Goal: Entertainment & Leisure: Consume media (video, audio)

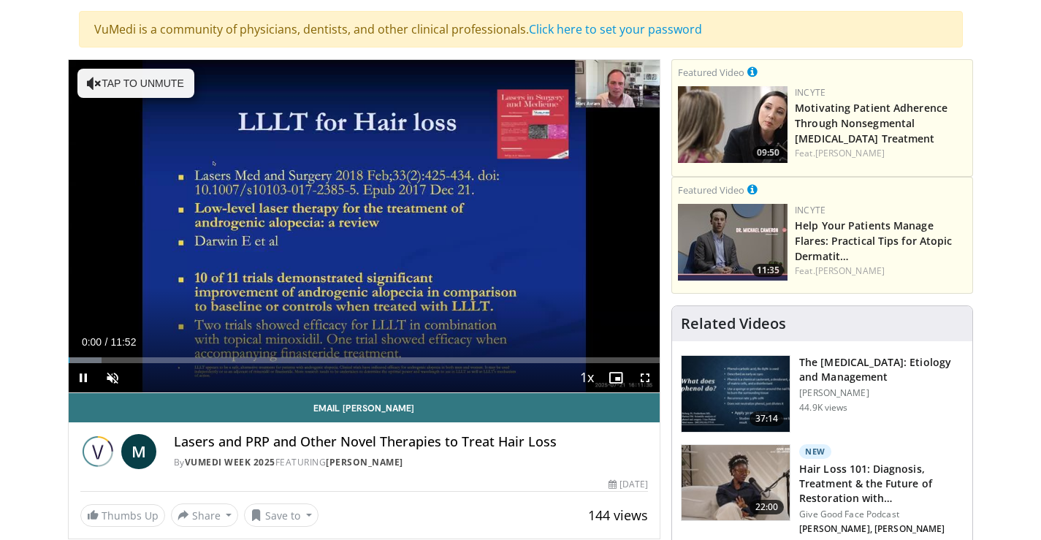
scroll to position [73, 0]
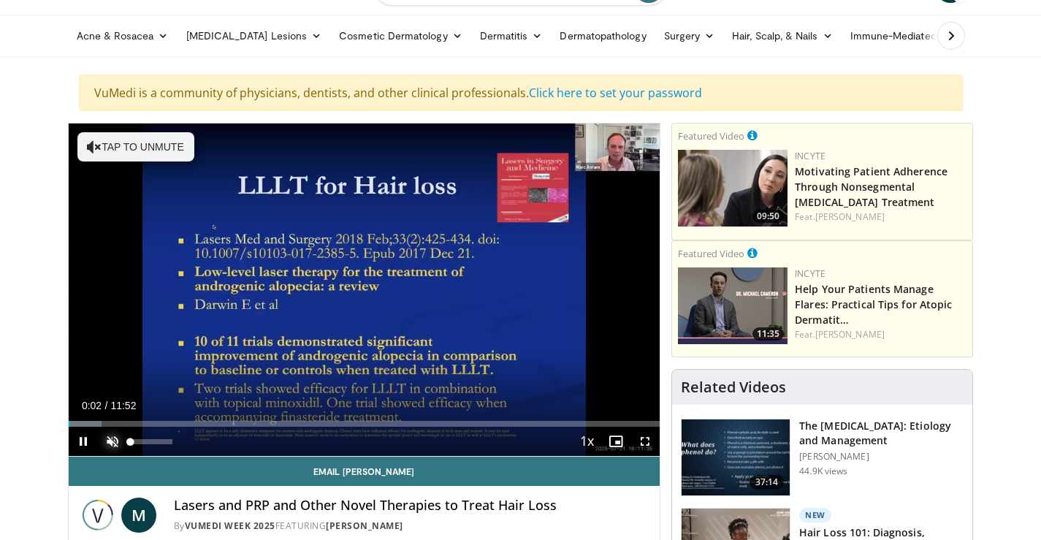
click at [107, 438] on span "Video Player" at bounding box center [112, 440] width 29 height 29
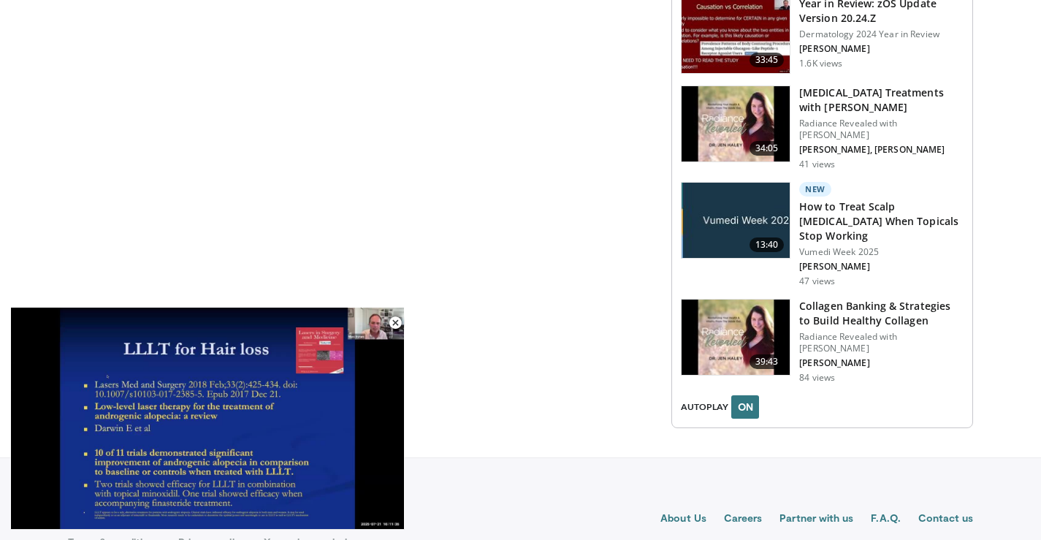
scroll to position [2034, 0]
